Goal: Task Accomplishment & Management: Use online tool/utility

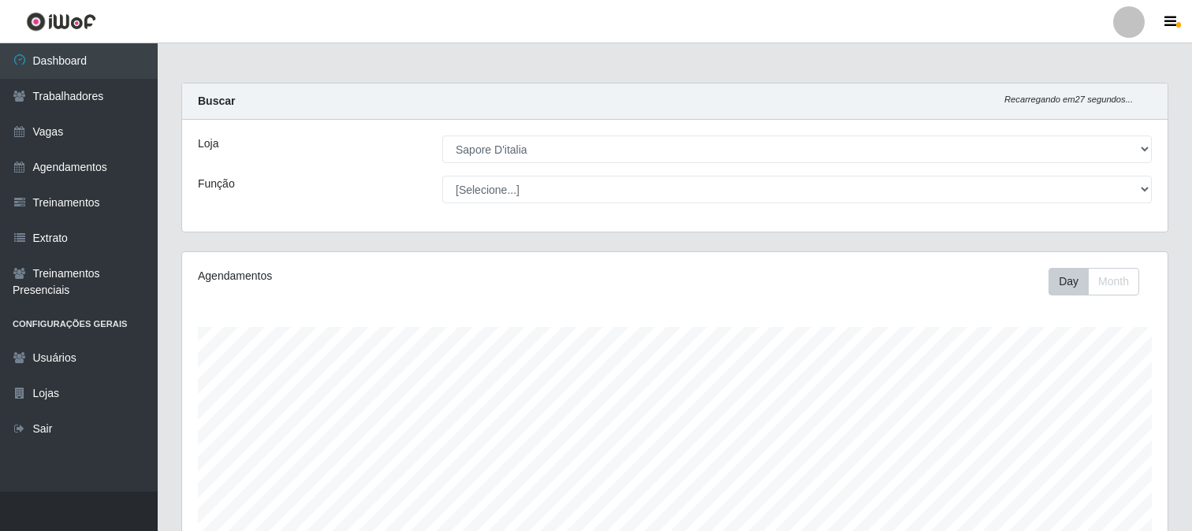
select select "266"
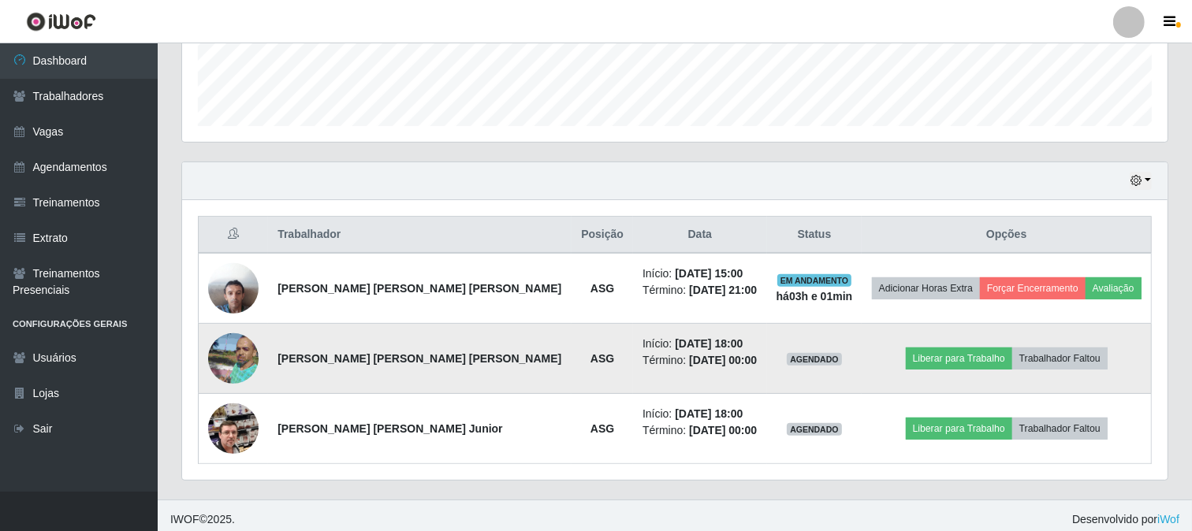
scroll to position [326, 985]
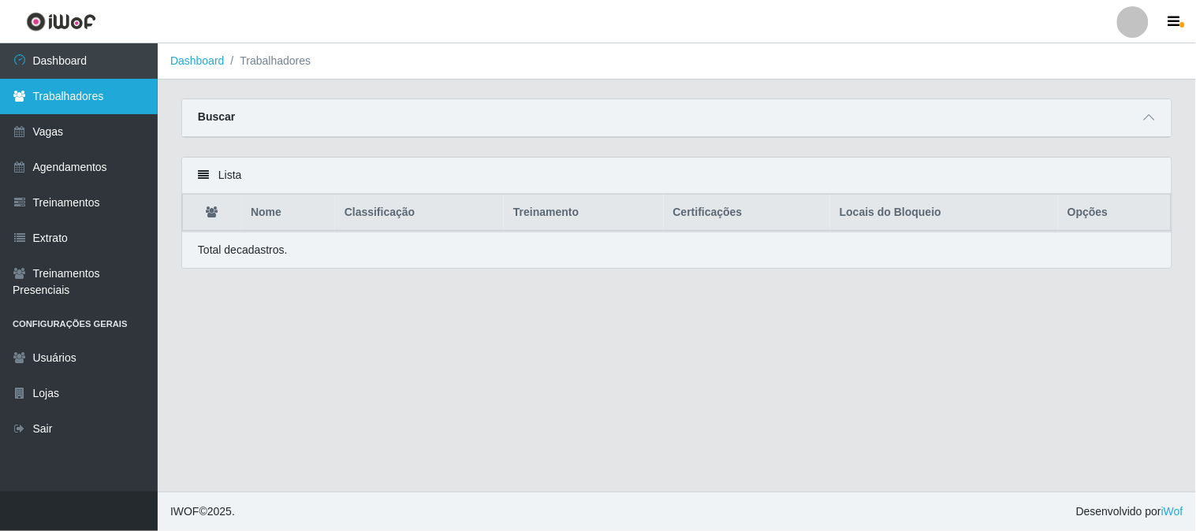
click at [67, 97] on link "Trabalhadores" at bounding box center [79, 96] width 158 height 35
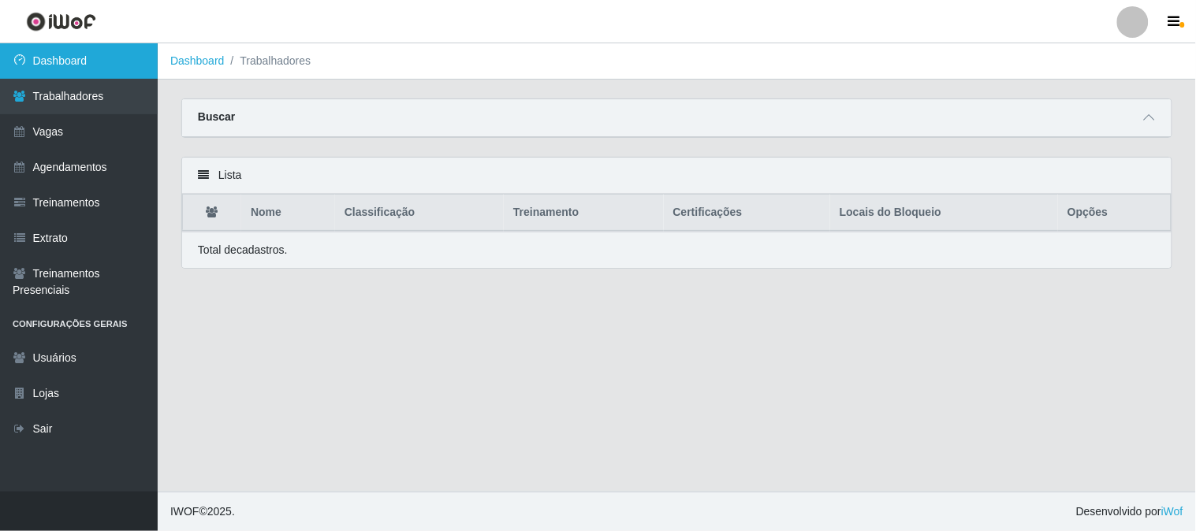
click at [109, 65] on link "Dashboard" at bounding box center [79, 60] width 158 height 35
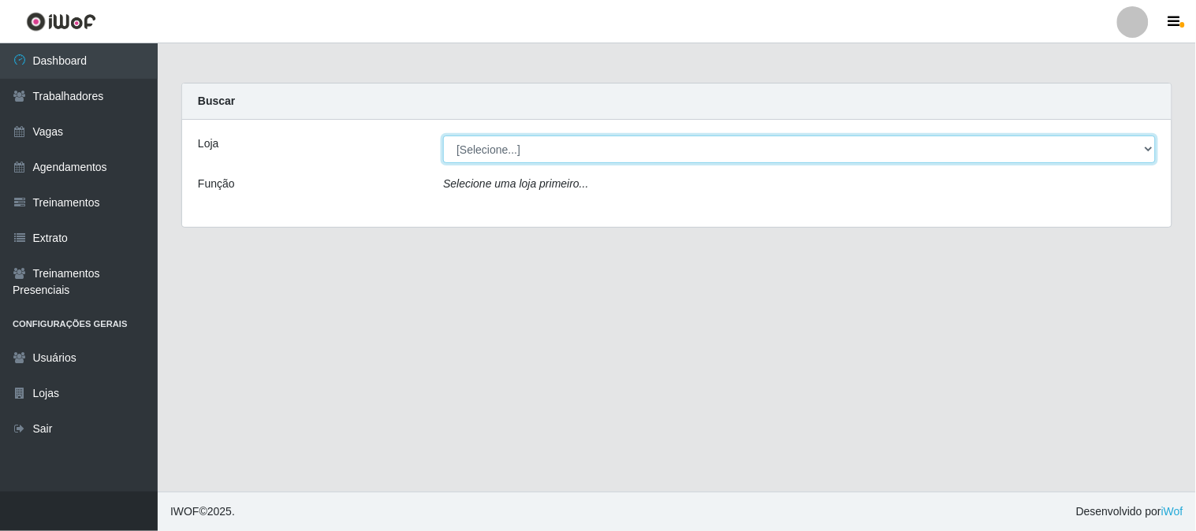
click at [474, 148] on select "[Selecione...] Sapore D'italia" at bounding box center [799, 150] width 712 height 28
select select "266"
click at [443, 136] on select "[Selecione...] Sapore D'italia" at bounding box center [799, 150] width 712 height 28
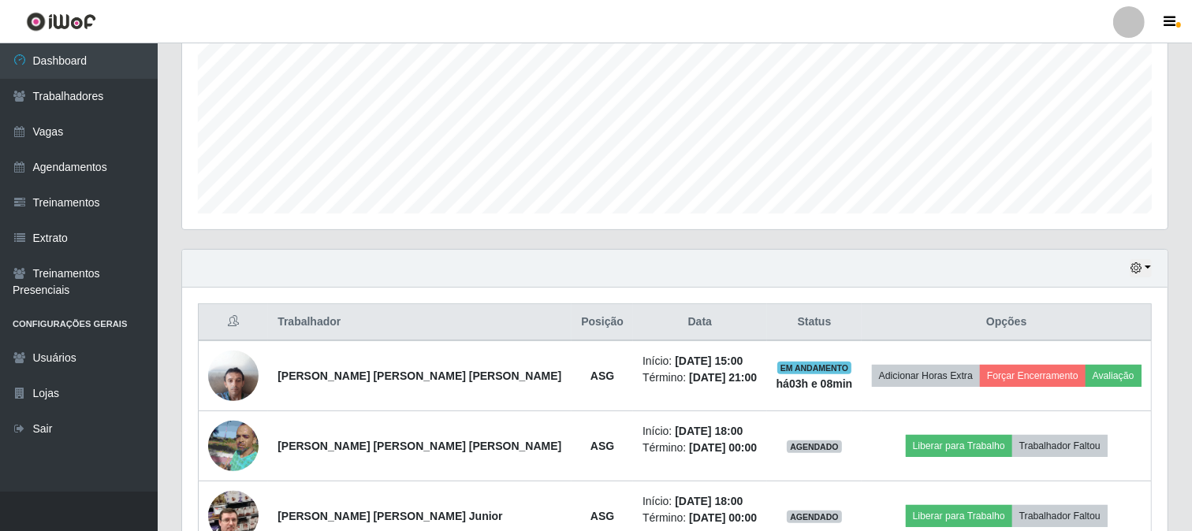
scroll to position [445, 0]
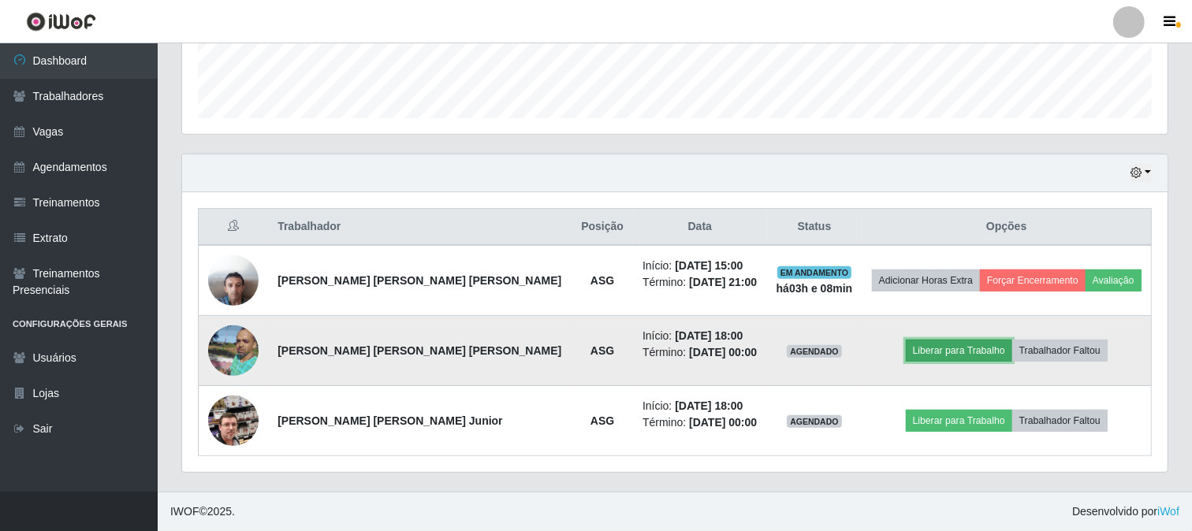
click at [921, 351] on button "Liberar para Trabalho" at bounding box center [959, 351] width 106 height 22
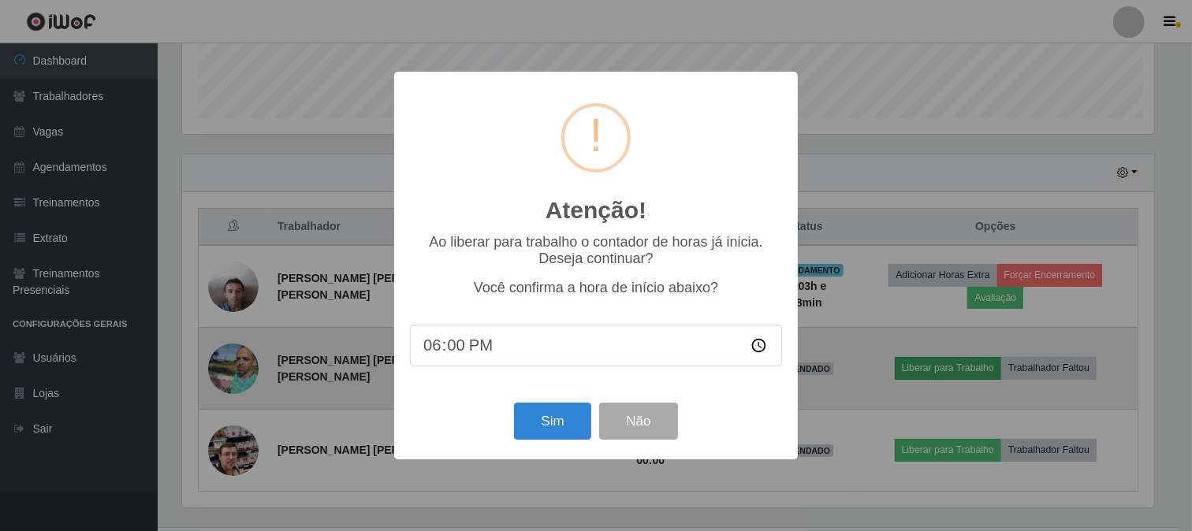
scroll to position [326, 975]
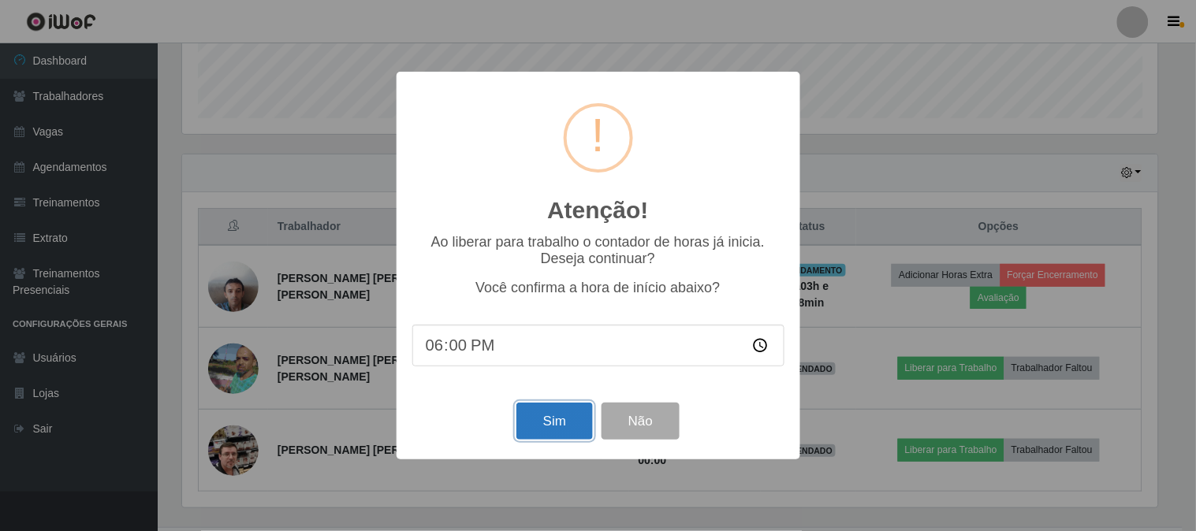
click at [549, 428] on button "Sim" at bounding box center [554, 421] width 76 height 37
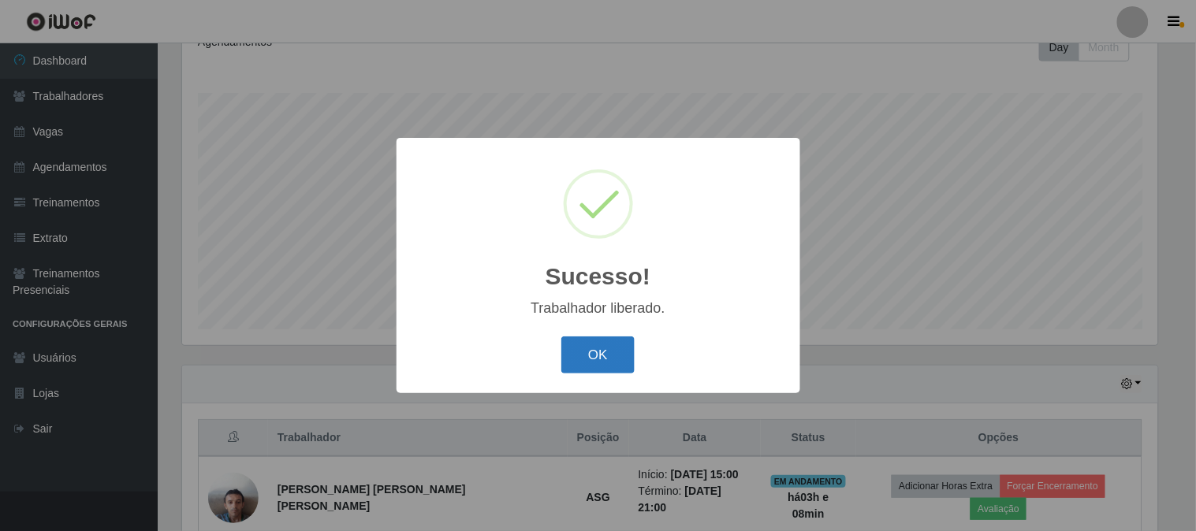
click at [589, 359] on button "OK" at bounding box center [597, 355] width 73 height 37
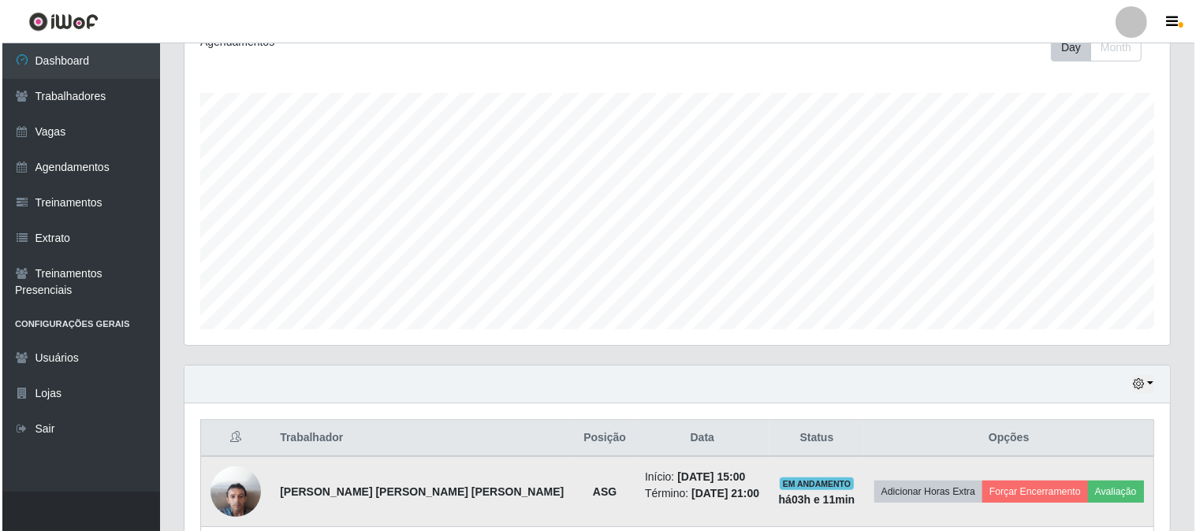
scroll to position [445, 0]
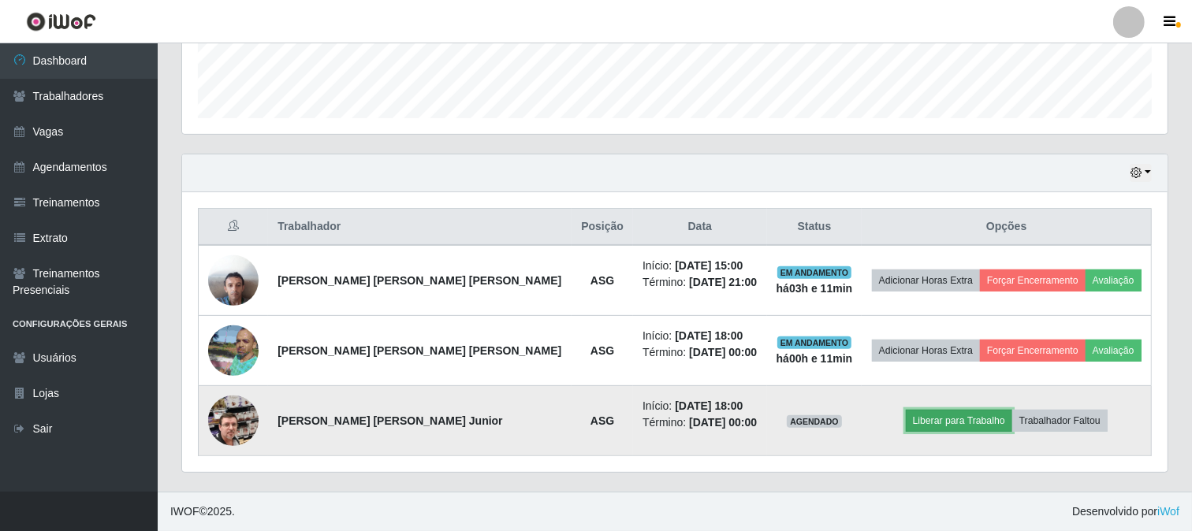
click at [915, 415] on button "Liberar para Trabalho" at bounding box center [959, 421] width 106 height 22
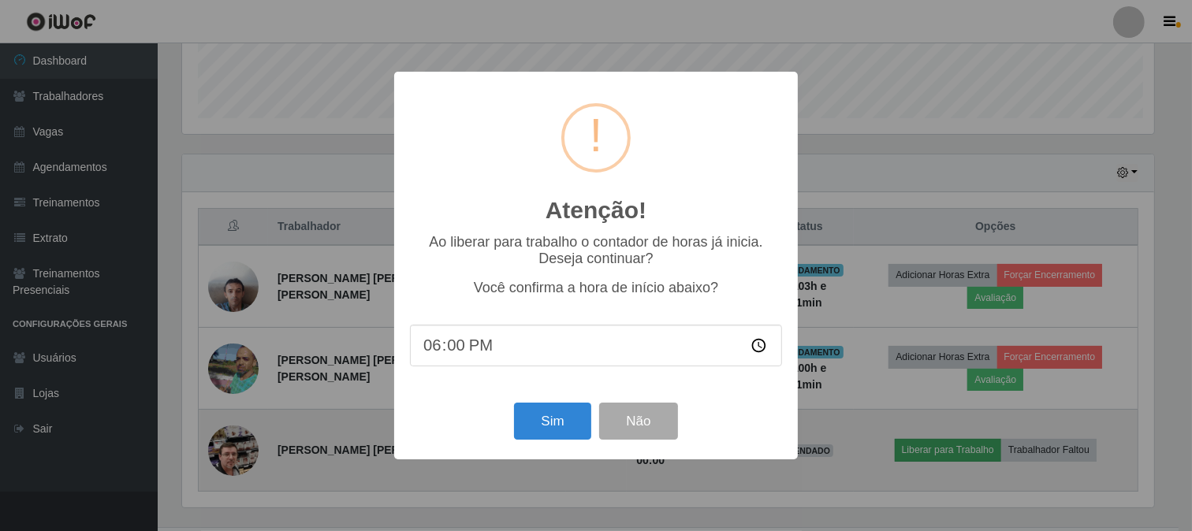
scroll to position [326, 975]
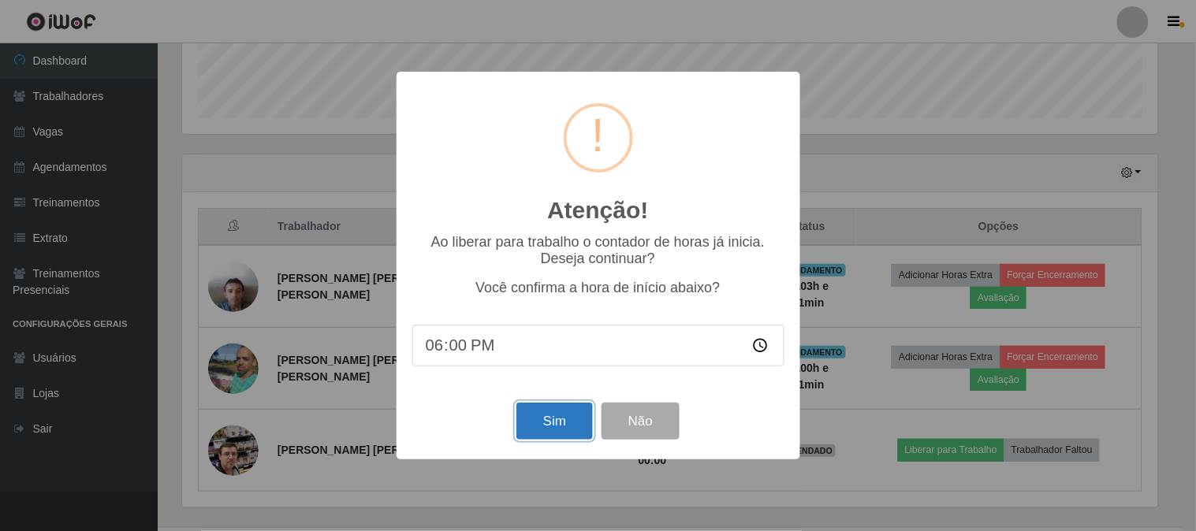
click at [571, 429] on button "Sim" at bounding box center [554, 421] width 76 height 37
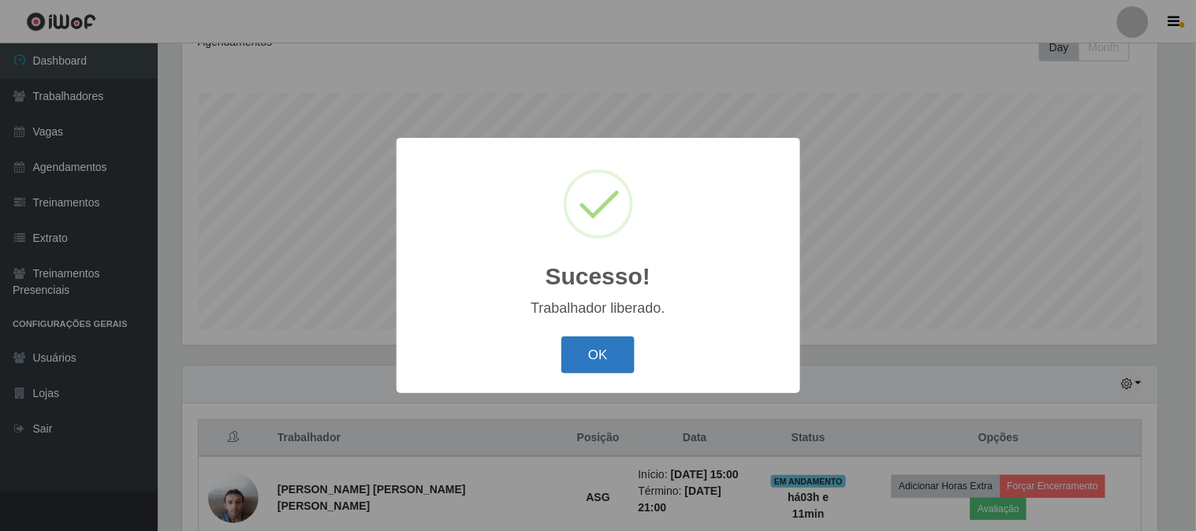
click at [604, 344] on button "OK" at bounding box center [597, 355] width 73 height 37
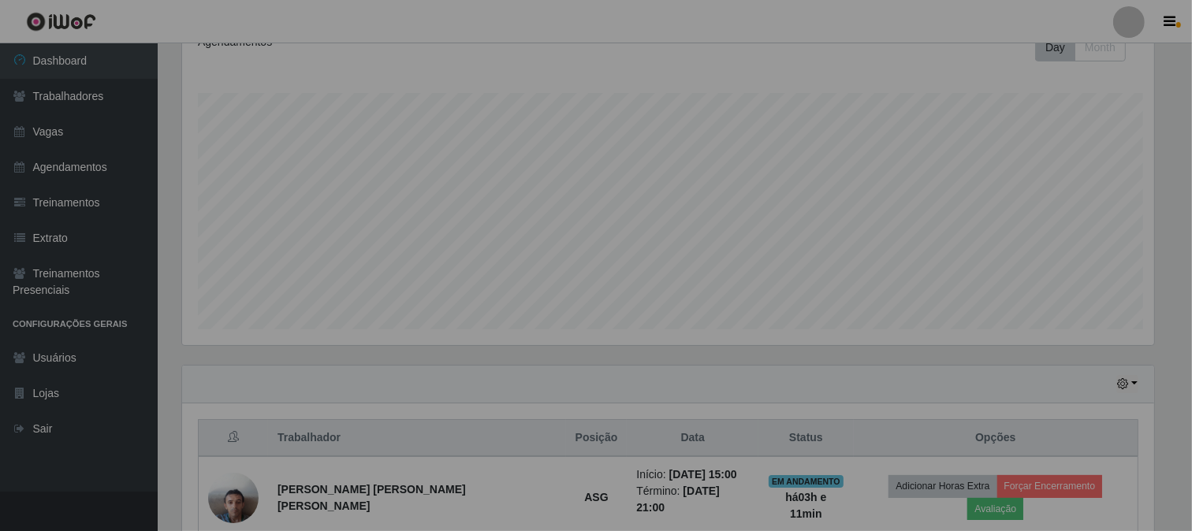
scroll to position [326, 985]
